Goal: Find specific page/section: Find specific page/section

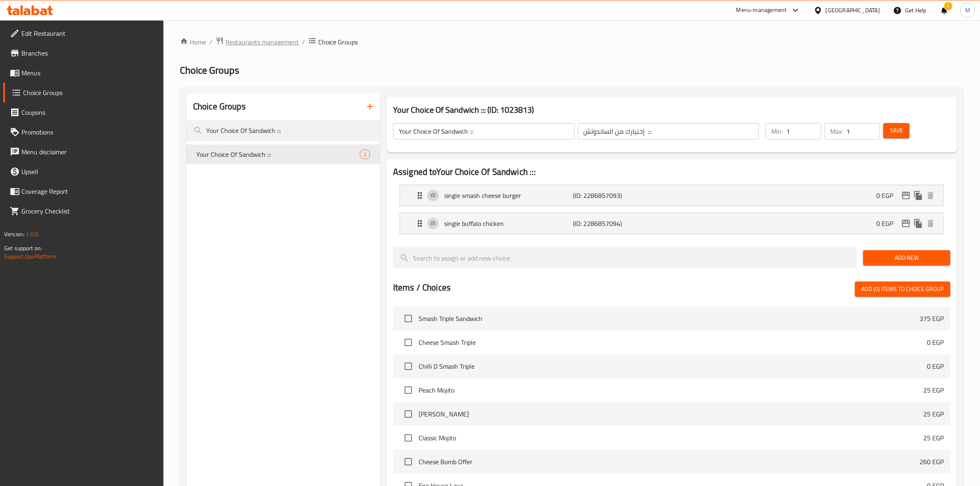
click at [285, 38] on span "Restaurants management" at bounding box center [262, 42] width 73 height 10
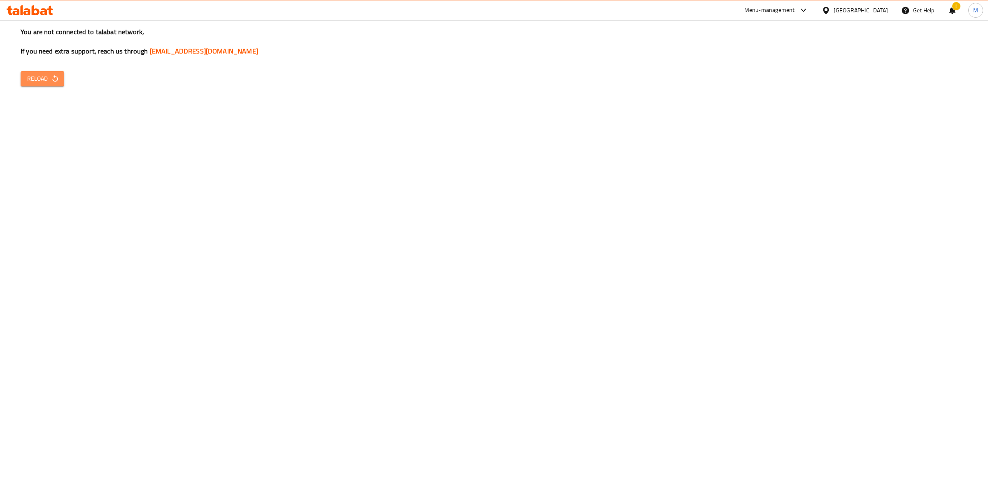
click at [40, 83] on span "Reload" at bounding box center [42, 79] width 30 height 10
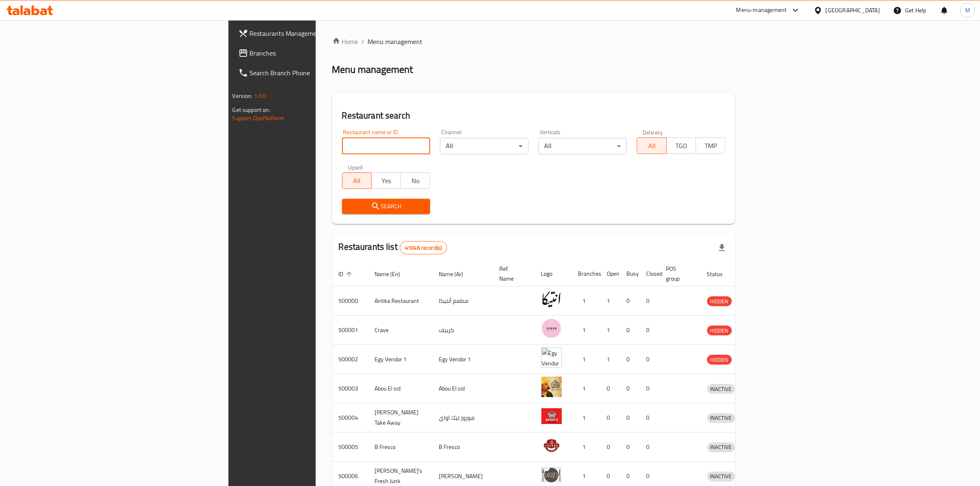
paste input "667288"
click at [342, 150] on input "667288" at bounding box center [386, 146] width 88 height 16
type input "667288"
click button "Search" at bounding box center [386, 206] width 88 height 15
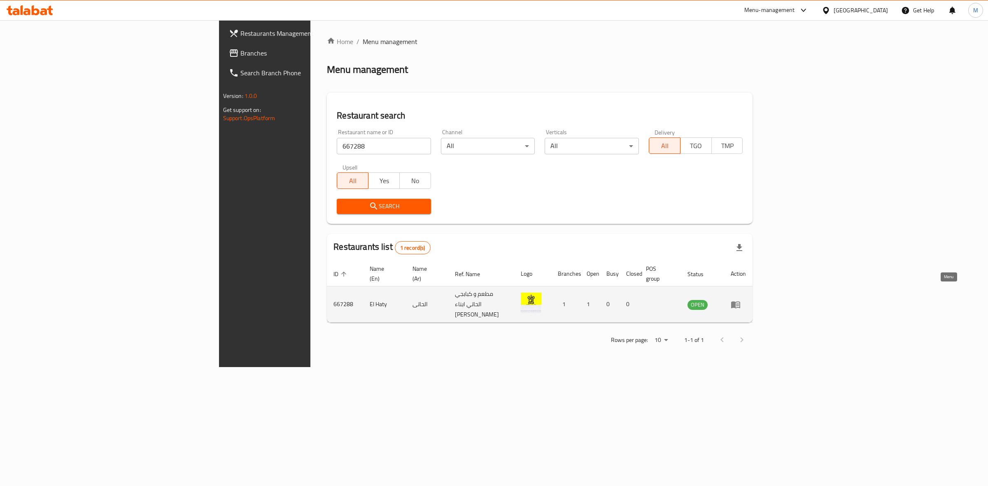
click at [740, 300] on icon "enhanced table" at bounding box center [735, 305] width 10 height 10
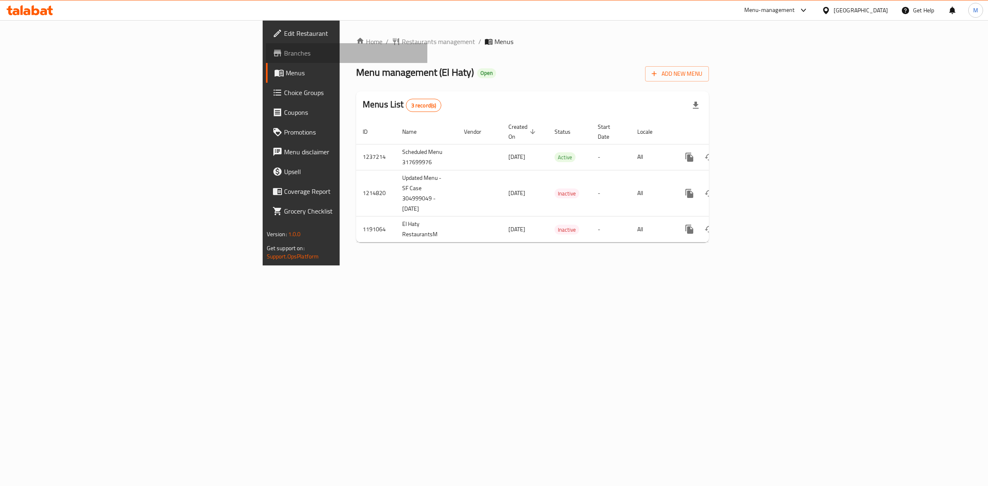
click at [284, 57] on span "Branches" at bounding box center [352, 53] width 137 height 10
